Goal: Information Seeking & Learning: Learn about a topic

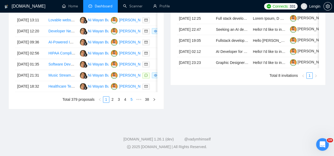
scroll to position [280, 0]
click at [129, 103] on link "5" at bounding box center [132, 100] width 6 height 6
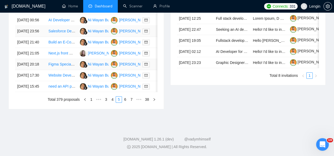
scroll to position [284, 0]
click at [114, 103] on link "4" at bounding box center [113, 100] width 6 height 6
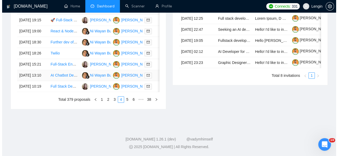
scroll to position [295, 0]
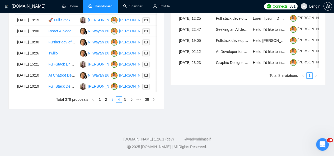
click at [111, 103] on link "3" at bounding box center [113, 100] width 6 height 6
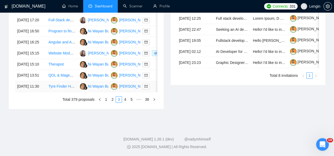
click at [59, 92] on td "Tyre Finder HI - Ecommerce tire marketplace" at bounding box center [61, 86] width 31 height 11
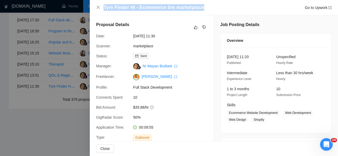
drag, startPoint x: 200, startPoint y: 6, endPoint x: 102, endPoint y: 5, distance: 98.4
click at [102, 5] on div "Tyre Finder HI - Ecommerce tire marketplace Go to Upwork" at bounding box center [213, 7] width 235 height 7
copy h4 "Tyre Finder HI - Ecommerce tire marketplace"
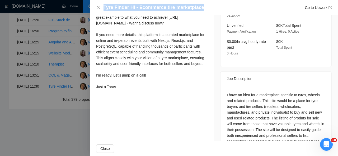
scroll to position [124, 0]
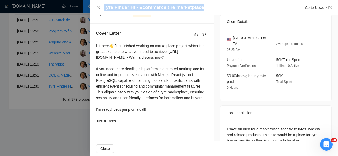
drag, startPoint x: 95, startPoint y: 45, endPoint x: 128, endPoint y: 130, distance: 91.3
click at [128, 130] on div "Cover Letter Hi there👋 Just finished working on marketplace project which is a …" at bounding box center [152, 78] width 124 height 109
copy div "Hi there👋 Just finished working on marketplace project which is a great example…"
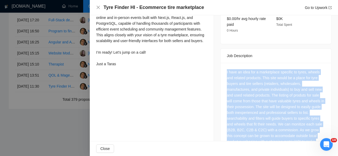
scroll to position [228, 0]
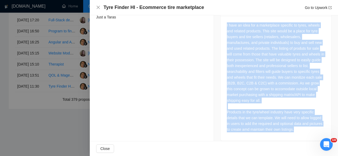
drag, startPoint x: 223, startPoint y: 67, endPoint x: 293, endPoint y: 122, distance: 89.0
click at [293, 122] on div "I have an idea for a marketplace specific to tyres, wheels and related products…" at bounding box center [275, 78] width 111 height 125
copy div "I have an idea for a marketplace specific to tyres, wheels and related products…"
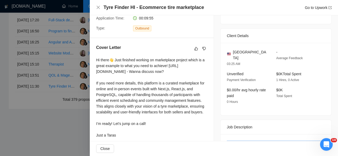
scroll to position [110, 0]
drag, startPoint x: 258, startPoint y: 51, endPoint x: 230, endPoint y: 51, distance: 28.2
click at [230, 51] on div "[GEOGRAPHIC_DATA]" at bounding box center [247, 55] width 41 height 12
copy div "[GEOGRAPHIC_DATA]"
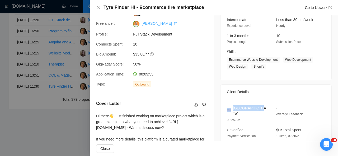
scroll to position [54, 0]
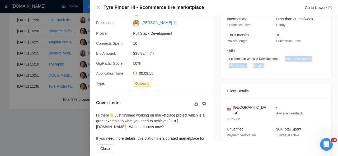
drag, startPoint x: 282, startPoint y: 58, endPoint x: 262, endPoint y: 68, distance: 22.2
click at [262, 68] on span "Ecommerce Website Development Web Development Web Design Shopify" at bounding box center [272, 62] width 90 height 13
copy span "Web Development Web Design Shopify"
click at [99, 7] on icon "close" at bounding box center [98, 7] width 4 height 4
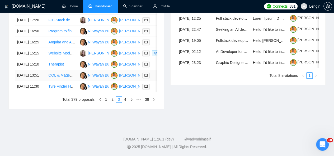
click at [64, 81] on td "QOL & Magento 2 Upgrades" at bounding box center [61, 75] width 31 height 11
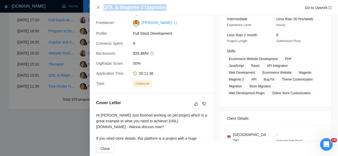
drag, startPoint x: 168, startPoint y: 8, endPoint x: 104, endPoint y: 8, distance: 64.7
click at [104, 8] on div "QOL & Magento 2 Upgrades Go to Upwork" at bounding box center [217, 7] width 228 height 7
copy h4 "QOL & Magento 2 Upgrades"
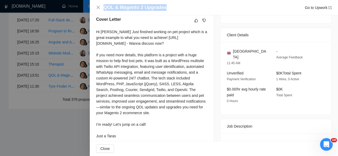
scroll to position [141, 0]
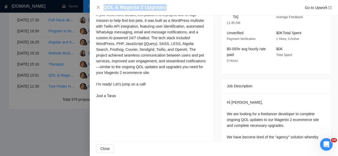
drag, startPoint x: 94, startPoint y: 29, endPoint x: 118, endPoint y: 140, distance: 112.8
click at [118, 140] on div "Proposal Details Date: [DATE] 13:51 Scanner: pet care Status: Sent Manager: [PE…" at bounding box center [152, 7] width 124 height 341
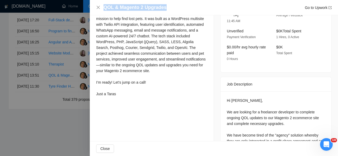
copy div "Hi [PERSON_NAME] Just finished working on pet project which is a great example …"
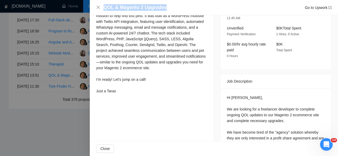
scroll to position [209, 0]
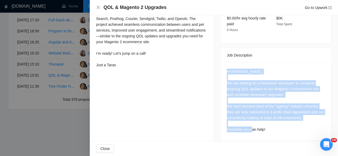
drag, startPoint x: 266, startPoint y: 122, endPoint x: 223, endPoint y: 68, distance: 69.7
click at [223, 68] on div "Hi [PERSON_NAME], We are looking for a freelancer developer to complete ongoing…" at bounding box center [275, 102] width 111 height 79
copy div "Hi [PERSON_NAME], We are looking for a freelancer developer to complete ongoing…"
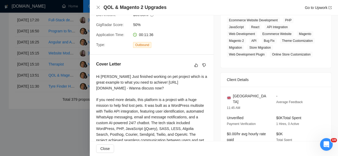
scroll to position [60, 0]
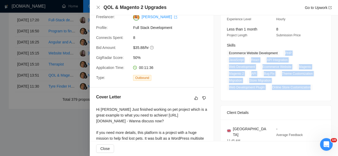
drag, startPoint x: 281, startPoint y: 51, endPoint x: 264, endPoint y: 92, distance: 44.4
click at [264, 92] on div "[DATE] 13:39 Published Unspecified Hourly Rate Intermediate Experience Level Le…" at bounding box center [275, 44] width 111 height 113
copy span "PHP JavaScript React API Integration Web Development Ecommerce Website Magento …"
click at [98, 7] on icon "close" at bounding box center [98, 7] width 3 height 3
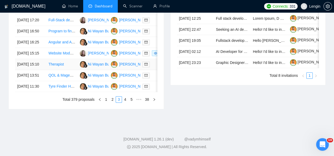
click at [69, 70] on td "Therapist" at bounding box center [61, 64] width 31 height 11
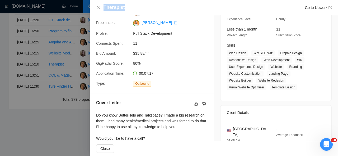
drag, startPoint x: 124, startPoint y: 7, endPoint x: 104, endPoint y: 6, distance: 19.6
click at [104, 6] on div "Therapist Go to Upwork" at bounding box center [217, 7] width 228 height 7
copy h4 "Therapist"
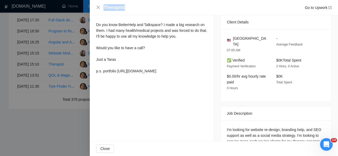
scroll to position [180, 0]
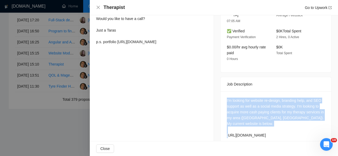
drag, startPoint x: 278, startPoint y: 127, endPoint x: 219, endPoint y: 93, distance: 69.0
click at [220, 93] on div "I'm looking for website re-design, branding help, and SEO support as well as a …" at bounding box center [275, 119] width 111 height 55
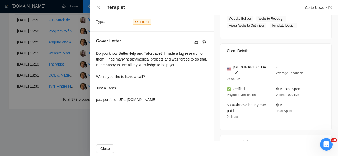
scroll to position [121, 0]
drag, startPoint x: 255, startPoint y: 67, endPoint x: 232, endPoint y: 66, distance: 23.8
click at [232, 66] on div "[GEOGRAPHIC_DATA]" at bounding box center [247, 71] width 41 height 12
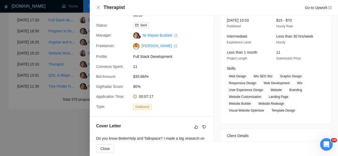
scroll to position [36, 0]
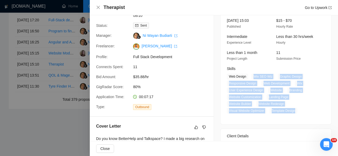
drag, startPoint x: 251, startPoint y: 78, endPoint x: 293, endPoint y: 110, distance: 52.9
click at [293, 110] on span "Web Design Wix SEO Wiz Graphic Design Responsive Design Web Development Wix Use…" at bounding box center [272, 94] width 90 height 40
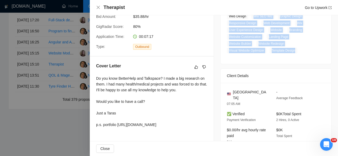
scroll to position [136, 0]
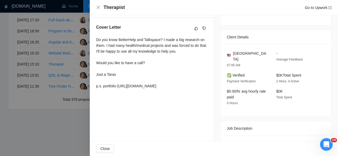
drag, startPoint x: 94, startPoint y: 40, endPoint x: 164, endPoint y: 100, distance: 91.8
click at [164, 98] on div "Cover Letter Do you know BetterHelp and Talkspace? I made a big research on the…" at bounding box center [152, 58] width 124 height 80
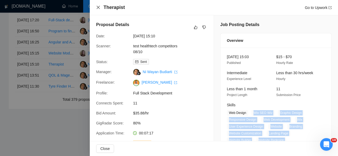
click at [97, 7] on icon "close" at bounding box center [98, 7] width 4 height 4
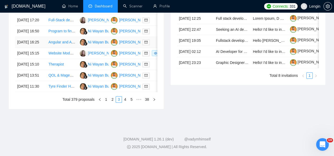
click at [73, 46] on td "Angular and AWS Developer for Web App" at bounding box center [61, 42] width 31 height 11
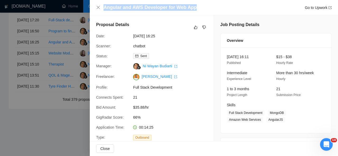
drag, startPoint x: 193, startPoint y: 8, endPoint x: 102, endPoint y: 4, distance: 91.1
click at [102, 4] on div "Angular and AWS Developer for Web App Go to Upwork" at bounding box center [213, 7] width 235 height 7
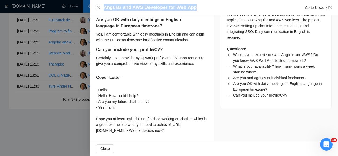
scroll to position [185, 0]
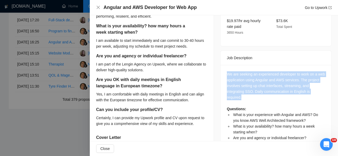
drag, startPoint x: 243, startPoint y: 85, endPoint x: 219, endPoint y: 61, distance: 33.8
click at [220, 65] on div "We are seeking an experienced developer to work on a web application using Angu…" at bounding box center [275, 116] width 111 height 103
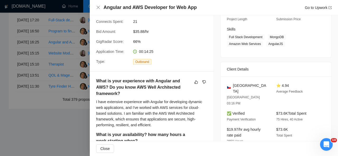
scroll to position [58, 0]
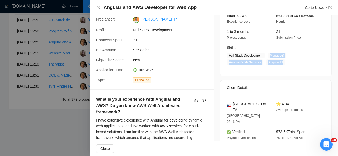
drag, startPoint x: 267, startPoint y: 56, endPoint x: 288, endPoint y: 64, distance: 22.0
click at [288, 64] on span "Full Stack Development MongoDB Amazon Web Services AngularJS" at bounding box center [272, 59] width 90 height 13
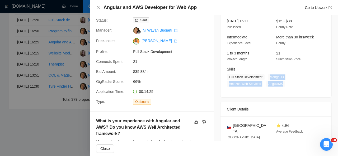
scroll to position [36, 0]
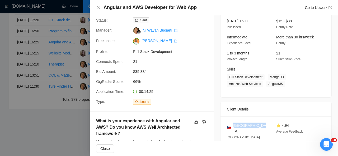
drag, startPoint x: 257, startPoint y: 126, endPoint x: 231, endPoint y: 125, distance: 25.4
click at [231, 125] on div "[GEOGRAPHIC_DATA]" at bounding box center [247, 129] width 41 height 12
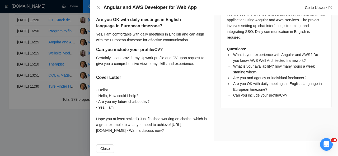
scroll to position [245, 0]
drag, startPoint x: 94, startPoint y: 84, endPoint x: 192, endPoint y: 136, distance: 111.1
click at [192, 136] on div "What is your experience with Angular and AWS? Do you know AWS Well Architected …" at bounding box center [152, 23] width 124 height 240
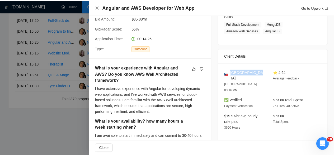
scroll to position [0, 0]
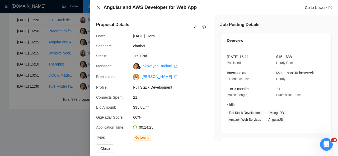
click at [98, 8] on icon "close" at bounding box center [98, 7] width 3 height 3
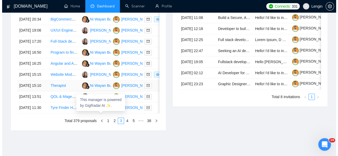
scroll to position [244, 0]
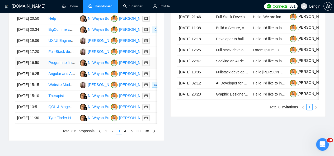
click at [72, 69] on td "Program to find mispriced tickets on secondary markets" at bounding box center [61, 63] width 31 height 11
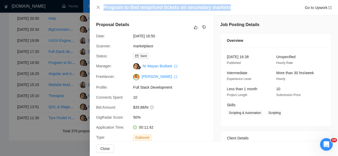
drag, startPoint x: 225, startPoint y: 9, endPoint x: 102, endPoint y: 7, distance: 123.8
click at [102, 7] on div "Program to find mispriced tickets on secondary markets Go to Upwork" at bounding box center [213, 7] width 235 height 7
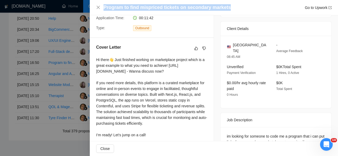
scroll to position [134, 0]
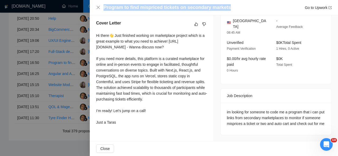
drag, startPoint x: 95, startPoint y: 37, endPoint x: 126, endPoint y: 129, distance: 96.9
click at [126, 129] on div "Cover Letter Hi there👋 Just finished working on marketplace project which is a …" at bounding box center [152, 74] width 124 height 120
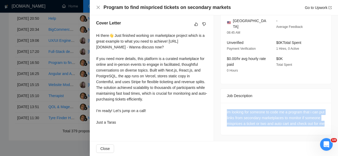
drag, startPoint x: 254, startPoint y: 127, endPoint x: 223, endPoint y: 107, distance: 36.5
click at [223, 107] on div "im looking for someone to code me a program that i can put links from secondary…" at bounding box center [275, 119] width 111 height 32
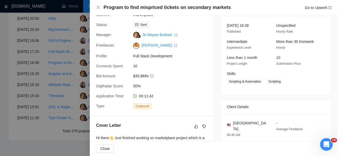
scroll to position [0, 0]
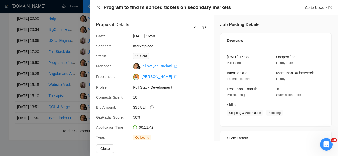
click at [98, 8] on icon "close" at bounding box center [98, 7] width 3 height 3
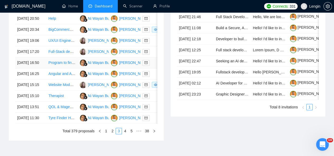
click at [62, 69] on td "Program to find mispriced tickets on secondary markets" at bounding box center [61, 63] width 31 height 11
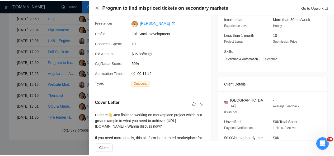
scroll to position [54, 0]
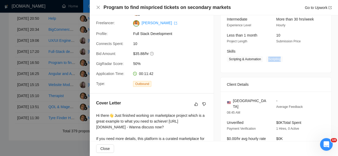
drag, startPoint x: 267, startPoint y: 60, endPoint x: 281, endPoint y: 59, distance: 14.3
click at [281, 59] on span "Scripting" at bounding box center [274, 59] width 17 height 6
click at [98, 9] on icon "close" at bounding box center [98, 7] width 4 height 4
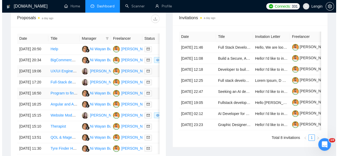
scroll to position [197, 0]
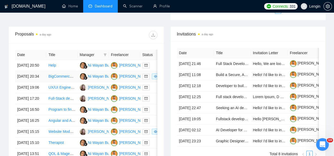
click at [69, 80] on td "BigCommerce Store Clean-Up and Optimization" at bounding box center [61, 76] width 31 height 11
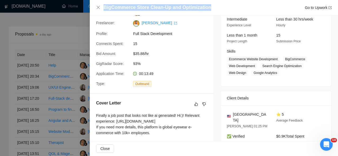
drag, startPoint x: 206, startPoint y: 7, endPoint x: 103, endPoint y: 9, distance: 102.4
click at [103, 9] on h4 "BigCommerce Store Clean-Up and Optimization" at bounding box center [157, 7] width 108 height 7
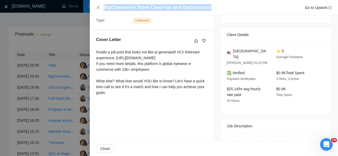
scroll to position [117, 0]
drag, startPoint x: 96, startPoint y: 51, endPoint x: 130, endPoint y: 121, distance: 77.6
click at [130, 121] on div "Proposal Details Date: [DATE] 20:34 Scanner: test e-commerce 08/10 Status: Sent…" at bounding box center [152, 61] width 124 height 327
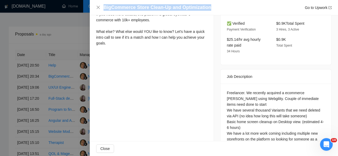
scroll to position [188, 0]
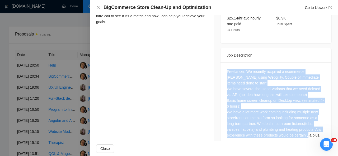
drag, startPoint x: 224, startPoint y: 66, endPoint x: 324, endPoint y: 122, distance: 114.9
click at [324, 122] on div "Freelancer. We recently acquired a ecommerce [PERSON_NAME] using Webgility. Cou…" at bounding box center [275, 105] width 111 height 84
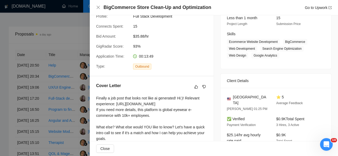
scroll to position [51, 0]
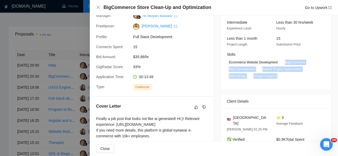
drag, startPoint x: 281, startPoint y: 61, endPoint x: 277, endPoint y: 81, distance: 20.6
click at [277, 81] on div "[DATE] 20:21 Published $5 - $50 Hourly Rate Intermediate Experience Level Less …" at bounding box center [275, 43] width 111 height 93
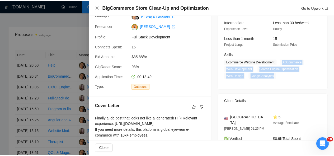
scroll to position [0, 0]
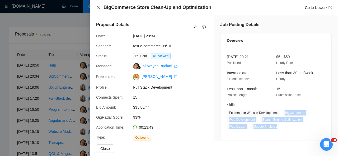
click at [97, 7] on icon "close" at bounding box center [98, 7] width 4 height 4
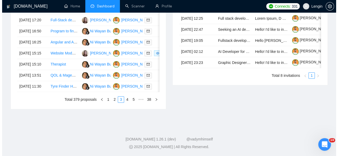
scroll to position [308, 0]
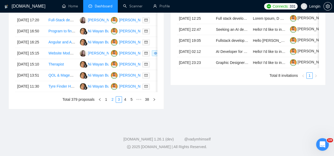
click at [112, 103] on link "2" at bounding box center [113, 100] width 6 height 6
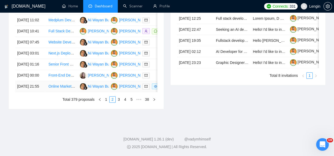
click at [65, 92] on td "Online Marketplace Development for Commercial Solar Projects" at bounding box center [61, 86] width 31 height 11
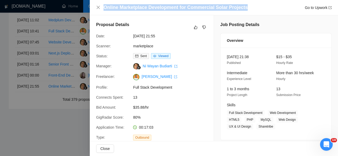
drag, startPoint x: 242, startPoint y: 8, endPoint x: 104, endPoint y: 3, distance: 137.8
click at [104, 3] on div "Online Marketplace Development for Commercial Solar Projects Go to Upwork" at bounding box center [214, 7] width 248 height 15
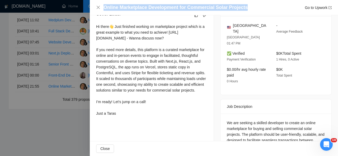
scroll to position [143, 0]
drag, startPoint x: 92, startPoint y: 26, endPoint x: 131, endPoint y: 124, distance: 105.6
click at [131, 124] on div "Cover Letter Hi there👋 Just finished working on marketplace project which is a …" at bounding box center [152, 65] width 124 height 120
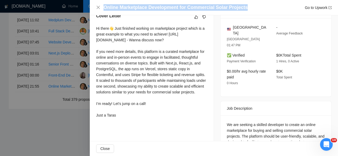
scroll to position [154, 0]
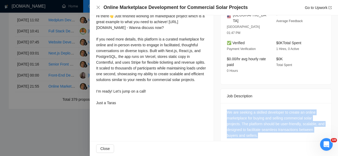
drag, startPoint x: 262, startPoint y: 127, endPoint x: 223, endPoint y: 99, distance: 48.4
click at [223, 103] on div "We are seeking a skilled developer to create an online marketplace for buying a…" at bounding box center [275, 125] width 111 height 44
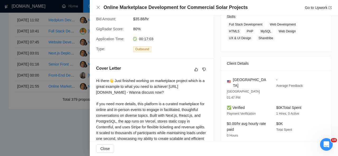
scroll to position [49, 0]
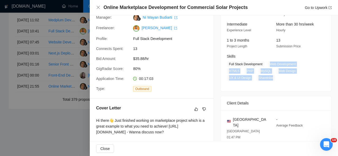
drag, startPoint x: 265, startPoint y: 63, endPoint x: 245, endPoint y: 78, distance: 24.8
click at [245, 78] on span "Full Stack Development Web Development HTML5 PHP MySQL Web Design UX & UI Desig…" at bounding box center [272, 71] width 90 height 20
click at [98, 7] on icon "close" at bounding box center [98, 7] width 3 height 3
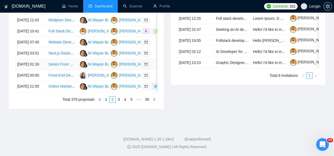
click at [67, 64] on td "Senior Front End Developer with React/NextJS, TailwindCSS, and GSAP Expertise" at bounding box center [61, 64] width 31 height 11
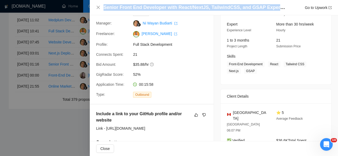
drag, startPoint x: 277, startPoint y: 7, endPoint x: 82, endPoint y: 11, distance: 194.5
click at [82, 11] on div "Senior Front End Developer with React/NextJS, TailwindCSS, and GSAP Expertise G…" at bounding box center [169, 78] width 338 height 156
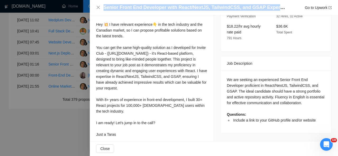
scroll to position [190, 0]
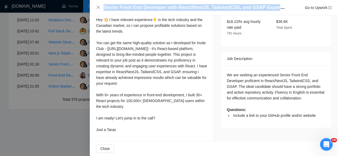
drag, startPoint x: 95, startPoint y: 23, endPoint x: 120, endPoint y: 129, distance: 108.8
click at [120, 129] on div "Include a link to your GitHub profile and/or website Link - [URL][DOMAIN_NAME] …" at bounding box center [152, 55] width 124 height 172
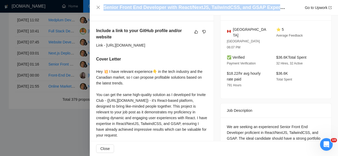
scroll to position [180, 0]
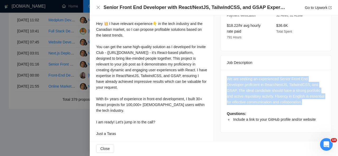
drag, startPoint x: 301, startPoint y: 90, endPoint x: 219, endPoint y: 67, distance: 85.6
click at [220, 70] on div "We are seeking an experienced Senior Front End Developer proficient in React/Ne…" at bounding box center [275, 101] width 111 height 63
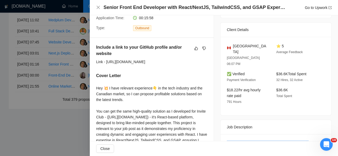
scroll to position [115, 0]
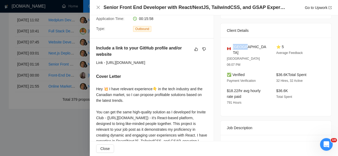
drag, startPoint x: 245, startPoint y: 46, endPoint x: 231, endPoint y: 47, distance: 14.0
click at [231, 47] on div "[GEOGRAPHIC_DATA]" at bounding box center [247, 50] width 41 height 12
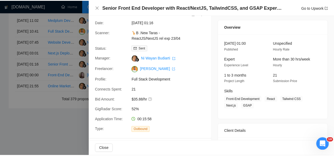
scroll to position [12, 0]
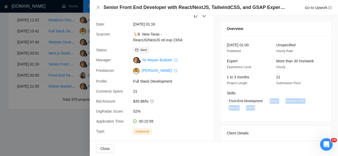
drag, startPoint x: 268, startPoint y: 101, endPoint x: 252, endPoint y: 106, distance: 16.4
click at [252, 106] on span "Front-End Development React Tailwind CSS Next.js GSAP" at bounding box center [272, 104] width 90 height 13
click at [98, 7] on icon "close" at bounding box center [98, 7] width 4 height 4
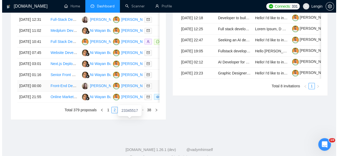
scroll to position [262, 0]
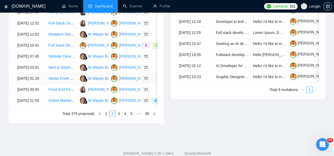
click at [66, 84] on td "Senior Front End Developer with React/NextJS, TailwindCSS, and GSAP Expertise" at bounding box center [61, 78] width 31 height 11
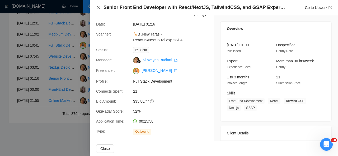
click at [98, 8] on icon "close" at bounding box center [98, 7] width 3 height 3
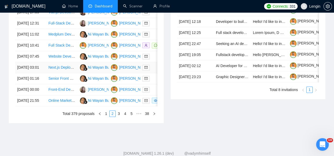
click at [73, 73] on td "Next.js Deployment Expert Needed" at bounding box center [61, 67] width 31 height 11
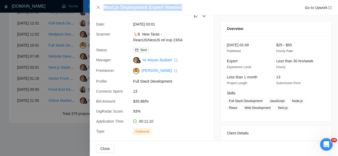
drag, startPoint x: 181, startPoint y: 7, endPoint x: 105, endPoint y: 10, distance: 76.1
click at [105, 10] on div "Next.js Deployment Expert Needed Go to Upwork" at bounding box center [217, 7] width 228 height 7
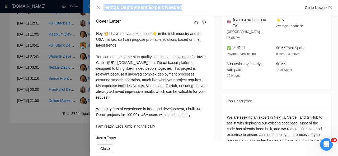
scroll to position [146, 0]
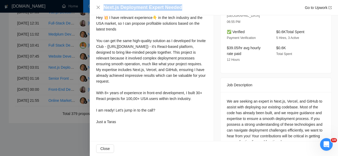
drag, startPoint x: 96, startPoint y: 29, endPoint x: 119, endPoint y: 138, distance: 111.4
click at [119, 138] on div "Proposal Details Date: [DATE] 03:01 Scanner: 🦒B .New Taras - ReactJS/NextJS rel…" at bounding box center [152, 8] width 124 height 303
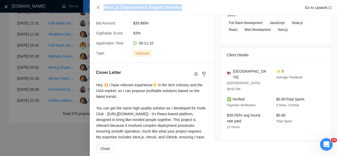
scroll to position [164, 0]
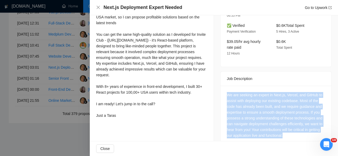
drag, startPoint x: 287, startPoint y: 125, endPoint x: 222, endPoint y: 84, distance: 75.9
click at [222, 86] on div "We are seeking an expert in Next.js, Vercel, and GitHub to assist with deployin…" at bounding box center [275, 116] width 111 height 61
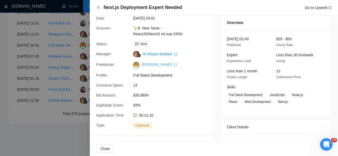
scroll to position [17, 0]
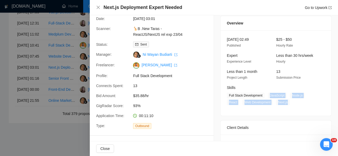
drag, startPoint x: 266, startPoint y: 96, endPoint x: 290, endPoint y: 104, distance: 24.6
click at [290, 104] on span "Full Stack Development JavaScript Node.js React Web Development Next.js" at bounding box center [272, 99] width 90 height 13
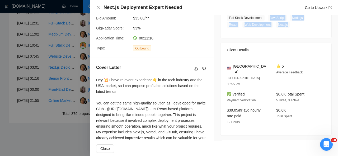
scroll to position [97, 0]
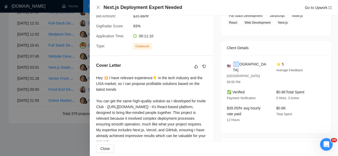
drag, startPoint x: 243, startPoint y: 63, endPoint x: 231, endPoint y: 63, distance: 11.3
click at [231, 63] on div "[GEOGRAPHIC_DATA]" at bounding box center [247, 67] width 41 height 12
click at [97, 8] on icon "close" at bounding box center [98, 7] width 4 height 4
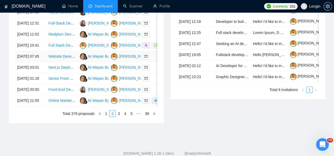
click at [76, 62] on td "Website Development for Pet Sitting Matchmaking Service" at bounding box center [61, 56] width 31 height 11
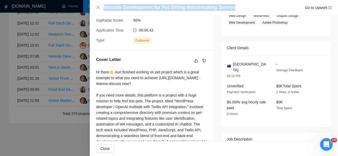
drag, startPoint x: 230, startPoint y: 8, endPoint x: 89, endPoint y: 8, distance: 141.2
click at [89, 8] on div "Website Development for Pet Sitting Matchmaking Service Go to Upwork Proposal D…" at bounding box center [169, 78] width 338 height 156
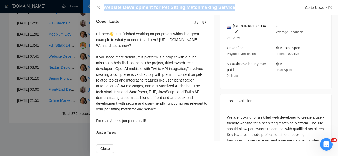
scroll to position [141, 0]
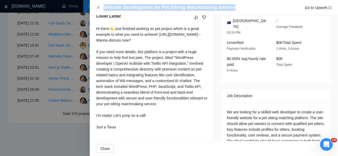
drag, startPoint x: 95, startPoint y: 34, endPoint x: 121, endPoint y: 137, distance: 107.0
click at [121, 137] on div "Cover Letter Hi there👋 Just finished working on pet project which is a great ex…" at bounding box center [152, 73] width 124 height 132
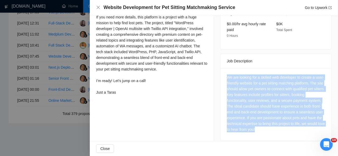
drag, startPoint x: 270, startPoint y: 123, endPoint x: 224, endPoint y: 74, distance: 67.8
click at [224, 74] on div "We are looking for a skilled web developer to create a user-friendly website fo…" at bounding box center [275, 104] width 111 height 73
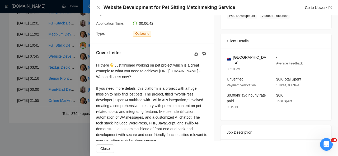
scroll to position [104, 0]
drag, startPoint x: 248, startPoint y: 58, endPoint x: 231, endPoint y: 58, distance: 16.6
click at [231, 58] on div "[GEOGRAPHIC_DATA]" at bounding box center [247, 61] width 41 height 12
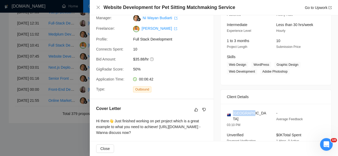
scroll to position [48, 0]
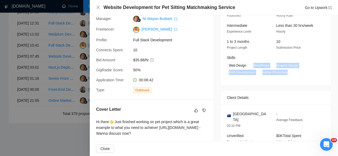
drag, startPoint x: 251, startPoint y: 66, endPoint x: 290, endPoint y: 75, distance: 39.6
click at [290, 75] on span "Web Design WordPress Graphic Design Web Development Adobe Photoshop" at bounding box center [272, 69] width 90 height 13
click at [99, 6] on icon "close" at bounding box center [98, 7] width 3 height 3
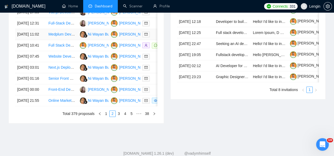
click at [65, 40] on td "Medplum Developer Needed - Asynchronous Healthcare Portal (Medplum Experience R…" at bounding box center [61, 34] width 31 height 11
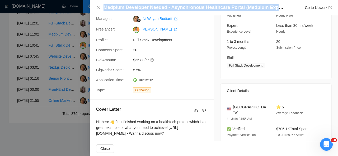
drag, startPoint x: 103, startPoint y: 7, endPoint x: 279, endPoint y: 9, distance: 175.8
click at [279, 9] on h4 "Medplum Developer Needed - Asynchronous Healthcare Portal (Medplum Experience R…" at bounding box center [194, 7] width 182 height 7
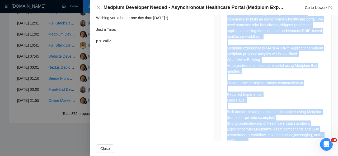
scroll to position [250, 0]
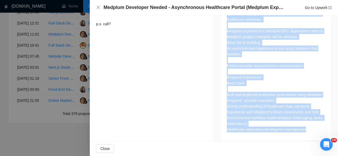
drag, startPoint x: 224, startPoint y: 45, endPoint x: 312, endPoint y: 122, distance: 117.3
click at [312, 122] on div "We're seeking a developer with proven Medplum experience to build an asynchrono…" at bounding box center [275, 64] width 111 height 154
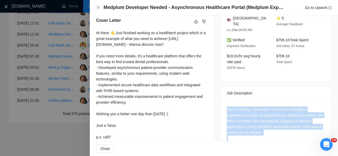
scroll to position [136, 0]
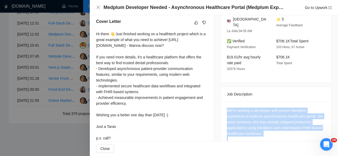
drag, startPoint x: 96, startPoint y: 32, endPoint x: 122, endPoint y: 134, distance: 105.6
click at [122, 134] on div "Cover Letter Hi there 👋 Just finished working on a healthtech project which is …" at bounding box center [152, 81] width 124 height 138
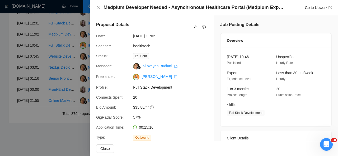
scroll to position [66, 0]
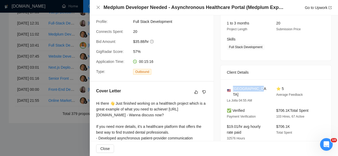
drag, startPoint x: 253, startPoint y: 86, endPoint x: 232, endPoint y: 90, distance: 21.7
click at [233, 90] on span "[GEOGRAPHIC_DATA]" at bounding box center [250, 92] width 35 height 12
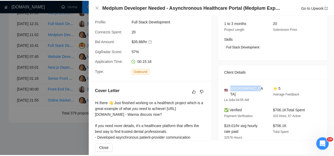
scroll to position [29, 0]
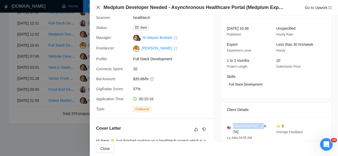
click at [98, 7] on icon "close" at bounding box center [98, 7] width 4 height 4
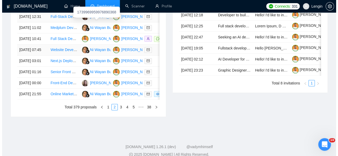
scroll to position [308, 0]
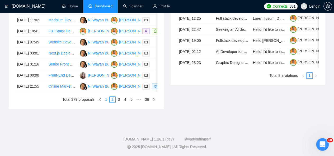
click at [107, 103] on link "1" at bounding box center [106, 100] width 6 height 6
click at [65, 92] on td "Healthcare Tech CTO/Dev" at bounding box center [61, 86] width 31 height 11
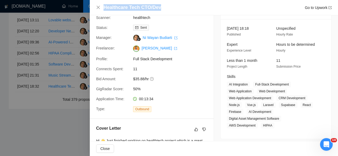
drag, startPoint x: 159, startPoint y: 6, endPoint x: 105, endPoint y: 9, distance: 54.2
click at [105, 9] on div "Healthcare Tech CTO/Dev Go to Upwork" at bounding box center [217, 7] width 228 height 7
click at [165, 7] on div "Healthcare Tech CTO/Dev Go to Upwork" at bounding box center [217, 7] width 228 height 7
drag, startPoint x: 160, startPoint y: 9, endPoint x: 104, endPoint y: 6, distance: 56.3
click at [104, 6] on div "Healthcare Tech CTO/Dev Go to Upwork" at bounding box center [217, 7] width 228 height 7
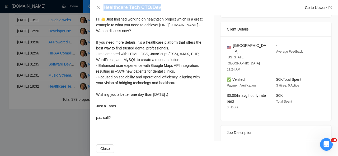
scroll to position [175, 0]
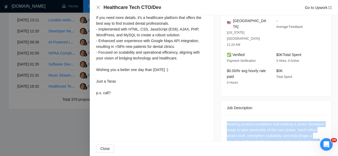
drag, startPoint x: 319, startPoint y: 123, endPoint x: 220, endPoint y: 107, distance: 101.1
click at [220, 115] on div "Nearing product completion and seeking a senior developer ready to take ownersh…" at bounding box center [275, 134] width 111 height 38
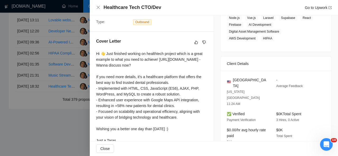
scroll to position [152, 0]
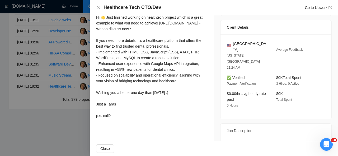
drag, startPoint x: 94, startPoint y: 17, endPoint x: 126, endPoint y: 120, distance: 107.6
click at [126, 120] on div "Cover Letter Hi 👋 Just finished working on healthtech project which is a great …" at bounding box center [152, 62] width 124 height 132
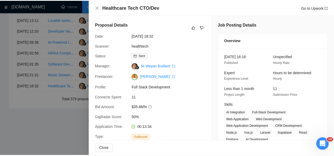
scroll to position [44, 0]
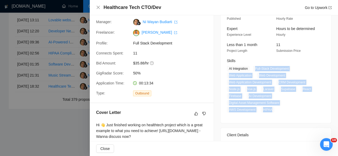
drag, startPoint x: 253, startPoint y: 68, endPoint x: 240, endPoint y: 114, distance: 47.1
click at [240, 114] on div "[DATE] 18:18 Published Unspecified Hourly Rate Expert Experience Level Hours to…" at bounding box center [275, 63] width 111 height 120
click at [99, 6] on icon "close" at bounding box center [98, 7] width 4 height 4
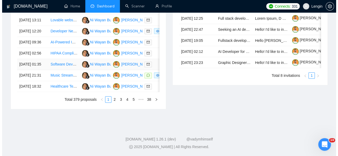
scroll to position [272, 0]
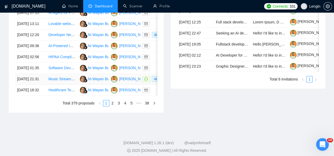
click at [62, 85] on td "Music Streaming Service Development" at bounding box center [61, 79] width 31 height 11
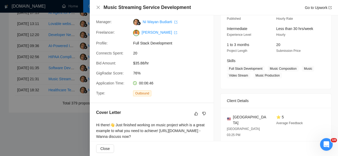
drag, startPoint x: 186, startPoint y: 8, endPoint x: 191, endPoint y: 7, distance: 4.8
click at [191, 7] on div "Music Streaming Service Development Go to Upwork" at bounding box center [217, 7] width 228 height 7
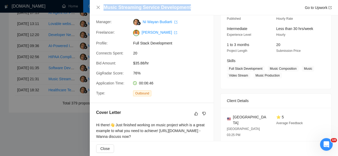
drag, startPoint x: 191, startPoint y: 7, endPoint x: 101, endPoint y: 6, distance: 89.2
click at [101, 6] on div "Music Streaming Service Development Go to Upwork" at bounding box center [213, 7] width 235 height 7
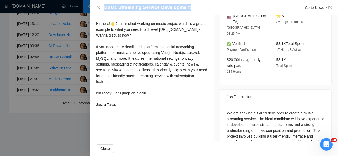
scroll to position [146, 0]
drag, startPoint x: 95, startPoint y: 22, endPoint x: 126, endPoint y: 111, distance: 93.9
click at [126, 111] on div "Cover Letter Hi there!👋 Just finished working on music project which is a great…" at bounding box center [152, 59] width 124 height 115
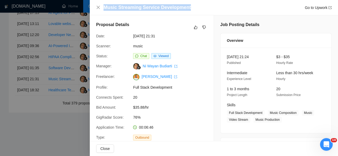
scroll to position [78, 0]
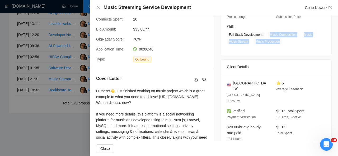
drag, startPoint x: 267, startPoint y: 34, endPoint x: 278, endPoint y: 40, distance: 13.0
click at [278, 40] on span "Full Stack Development Music Composition Music Video Stream Music Production" at bounding box center [272, 38] width 90 height 13
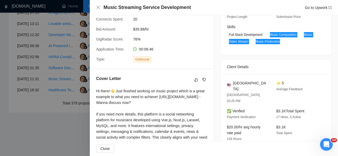
scroll to position [138, 0]
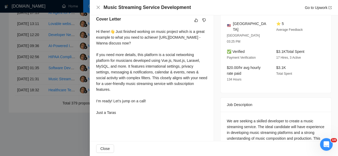
drag, startPoint x: 96, startPoint y: 32, endPoint x: 127, endPoint y: 122, distance: 95.0
click at [127, 122] on div "Cover Letter Hi there!👋 Just finished working on music project which is a great…" at bounding box center [152, 67] width 124 height 115
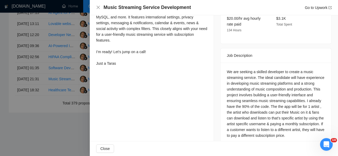
scroll to position [187, 0]
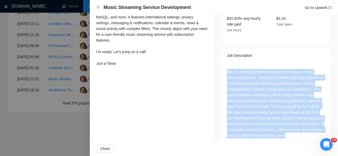
drag, startPoint x: 224, startPoint y: 59, endPoint x: 324, endPoint y: 128, distance: 121.1
click at [324, 128] on div "We are seeking a skilled developer to create a music streaming service. The ide…" at bounding box center [275, 105] width 111 height 84
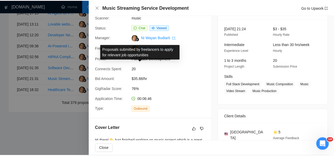
scroll to position [21, 0]
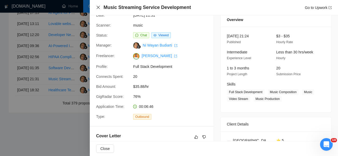
click at [97, 7] on icon "close" at bounding box center [98, 7] width 4 height 4
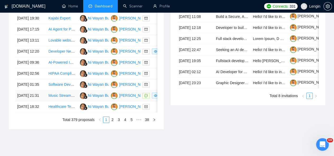
scroll to position [255, 0]
